Goal: Task Accomplishment & Management: Use online tool/utility

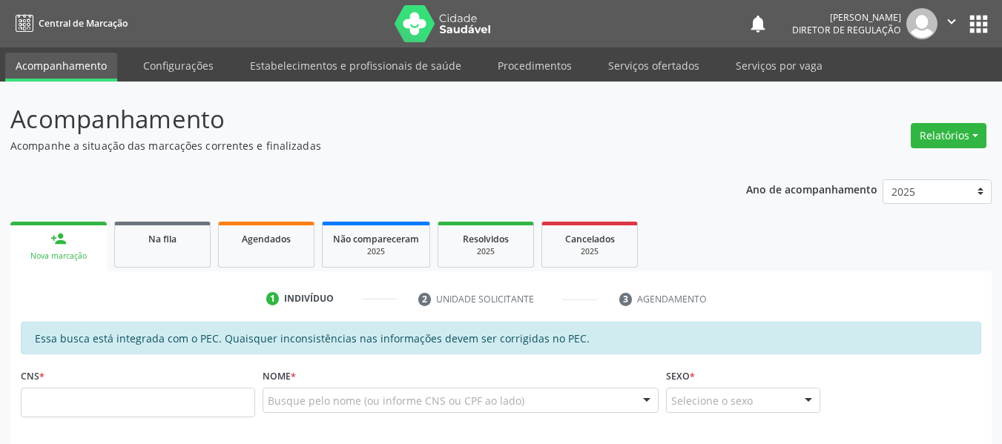
click at [957, 23] on icon "" at bounding box center [951, 21] width 16 height 16
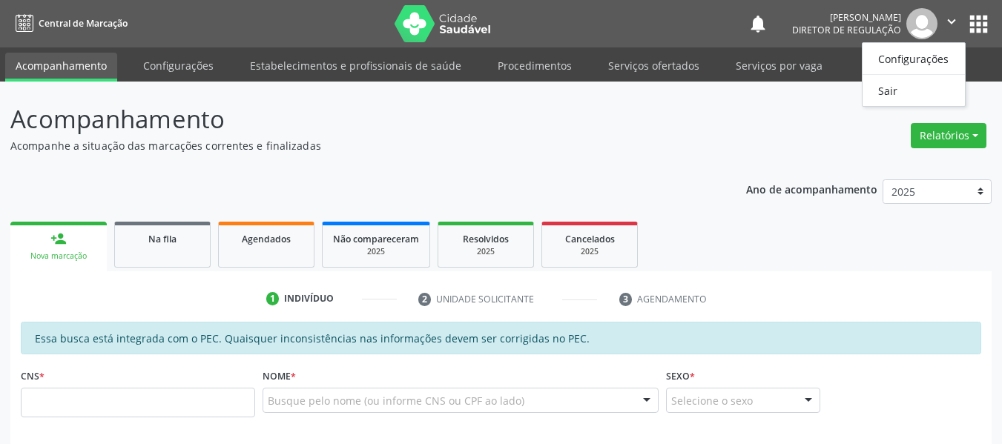
click at [718, 105] on header "Acompanhamento Acompanhe a situação das marcações correntes e finalizadas Relat…" at bounding box center [500, 127] width 981 height 53
click at [614, 57] on link "Serviços ofertados" at bounding box center [654, 66] width 112 height 26
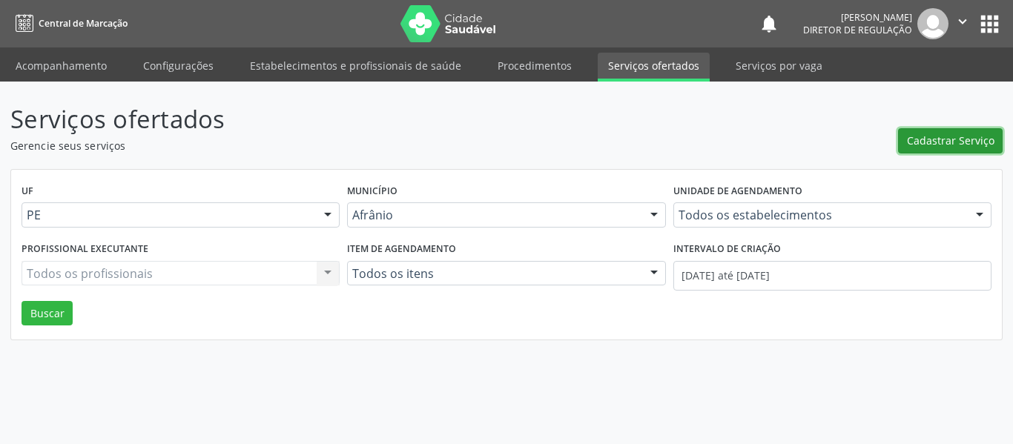
click at [965, 130] on button "Cadastrar Serviço" at bounding box center [950, 140] width 105 height 25
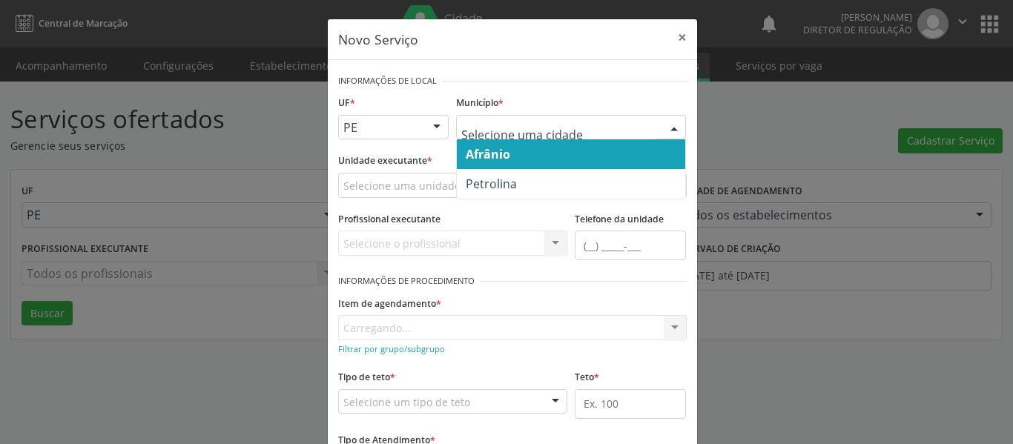
click at [504, 156] on span "Afrânio" at bounding box center [488, 154] width 44 height 16
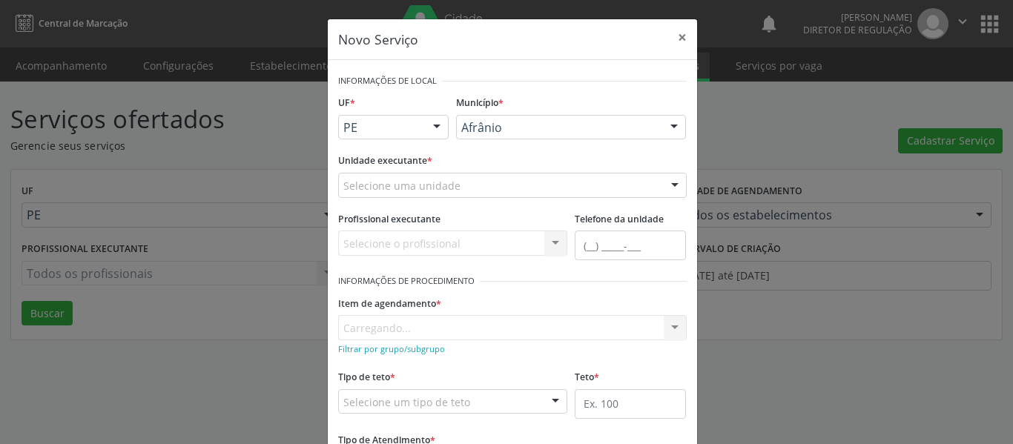
click at [486, 184] on div "Selecione uma unidade" at bounding box center [512, 185] width 349 height 25
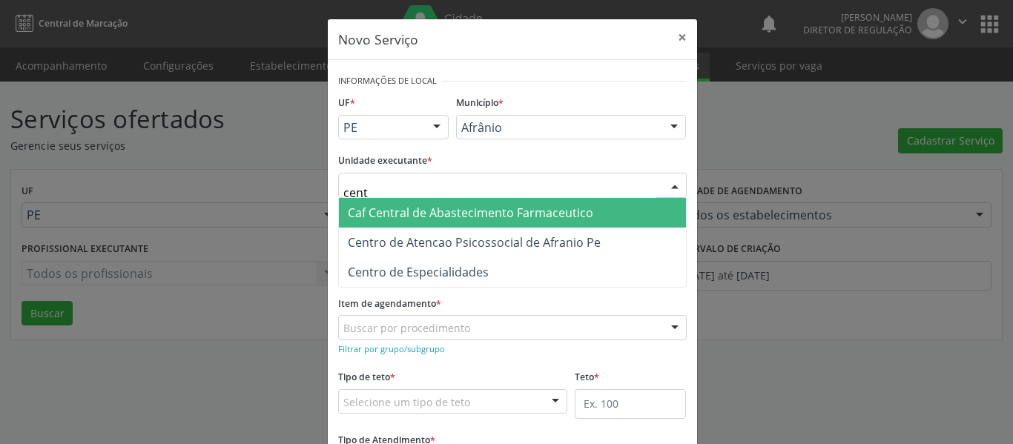
type input "centr"
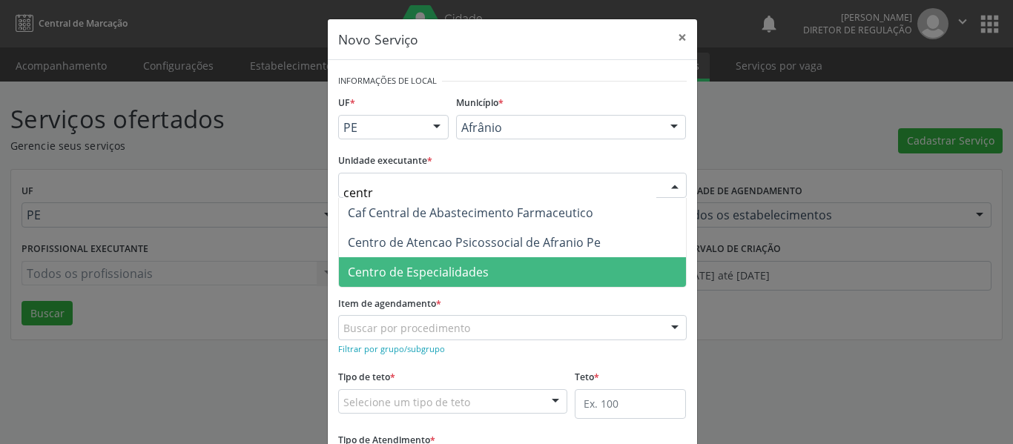
click at [462, 274] on span "Centro de Especialidades" at bounding box center [418, 272] width 141 height 16
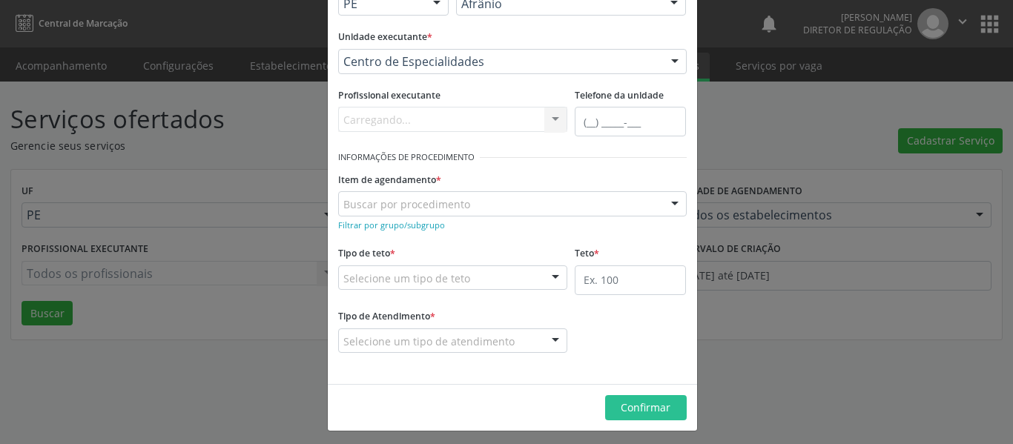
scroll to position [129, 0]
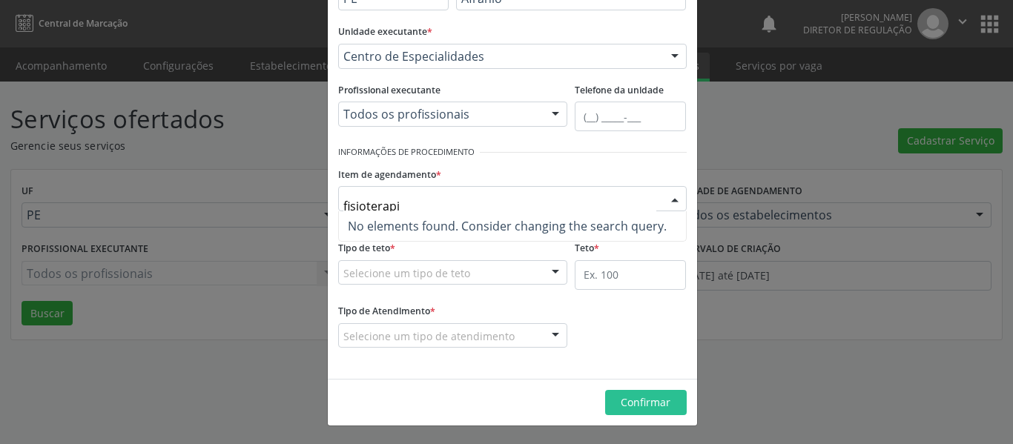
type input "fisioterap"
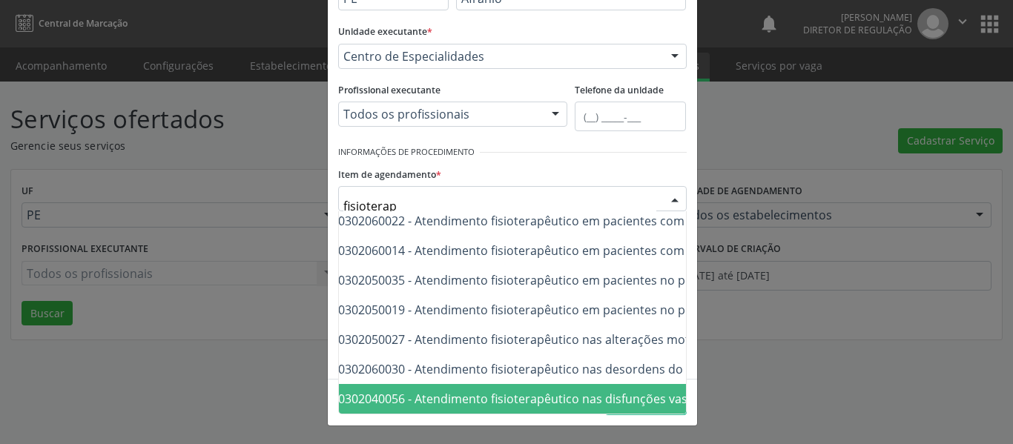
scroll to position [521, 0]
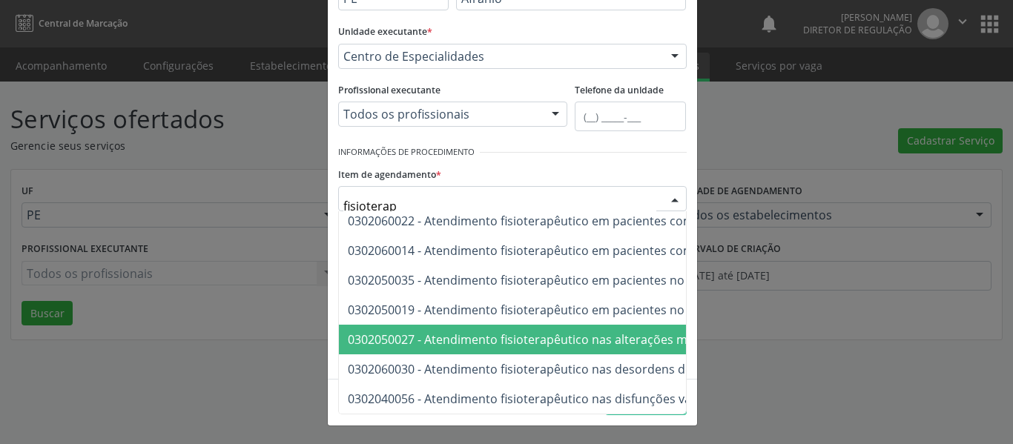
click at [483, 334] on span "0302050027 - Atendimento fisioterapêutico nas alterações motoras" at bounding box center [536, 340] width 377 height 16
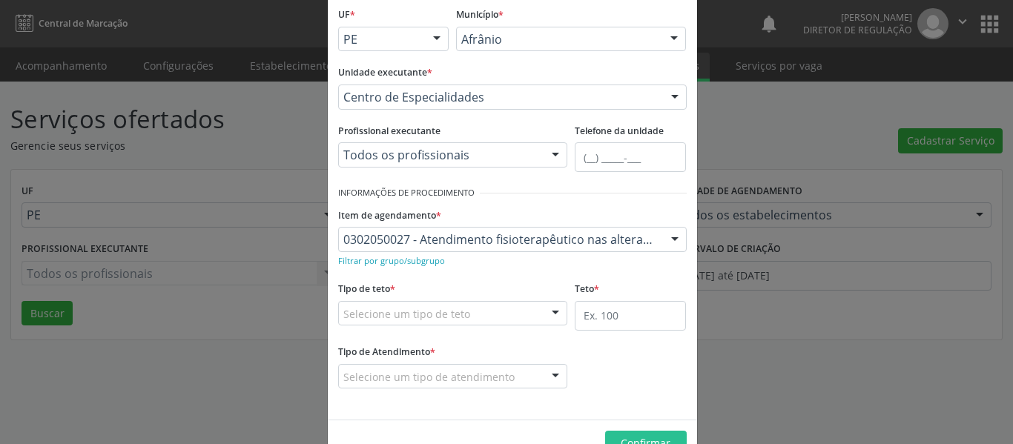
scroll to position [55, 0]
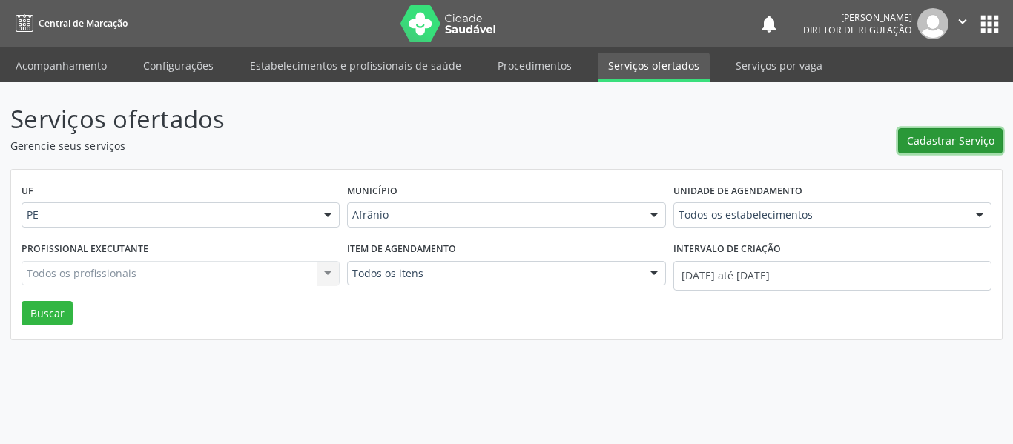
click at [954, 138] on span "Cadastrar Serviço" at bounding box center [951, 141] width 88 height 16
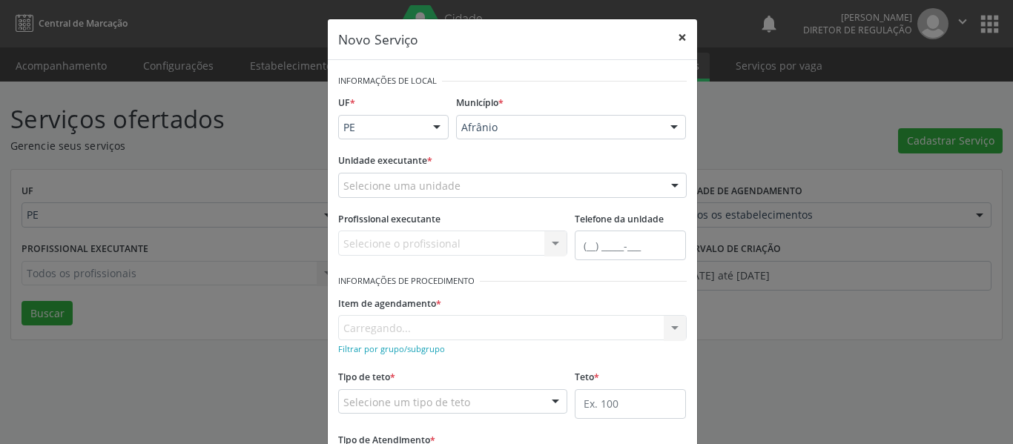
click at [684, 42] on button "×" at bounding box center [682, 37] width 30 height 36
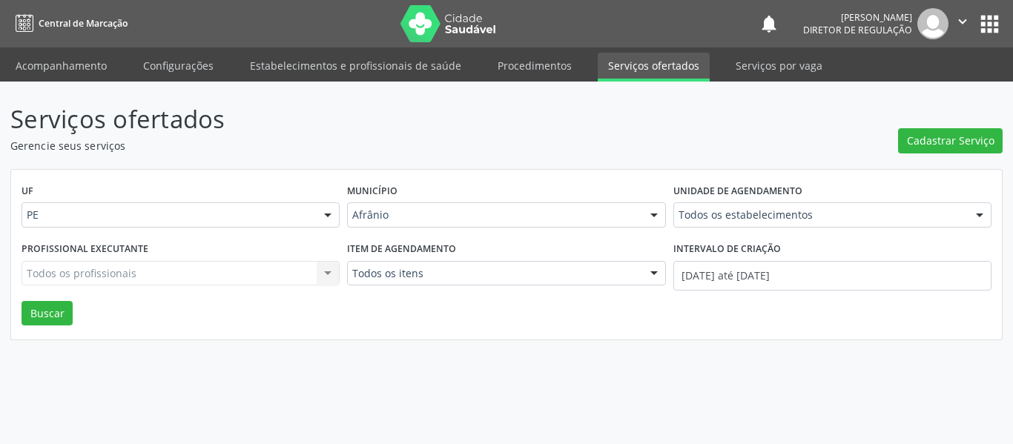
click at [999, 33] on button "apps" at bounding box center [990, 24] width 26 height 26
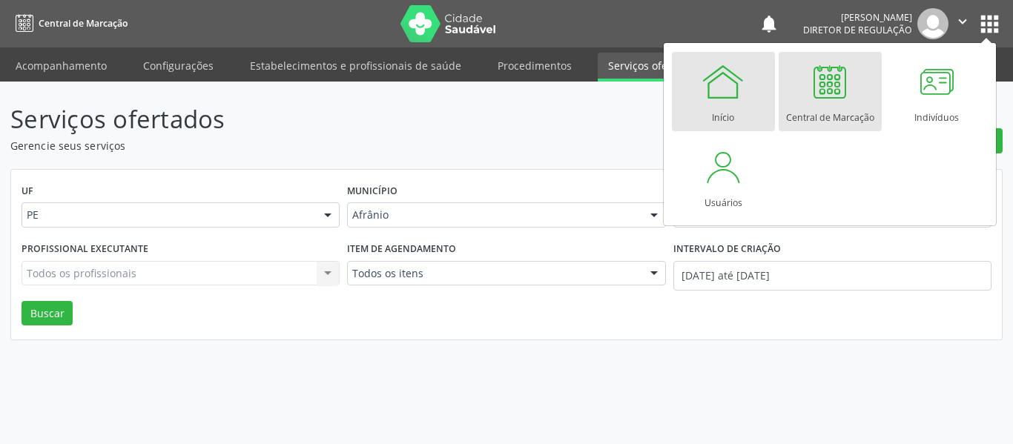
click at [734, 100] on div at bounding box center [723, 81] width 44 height 44
